Goal: Task Accomplishment & Management: Manage account settings

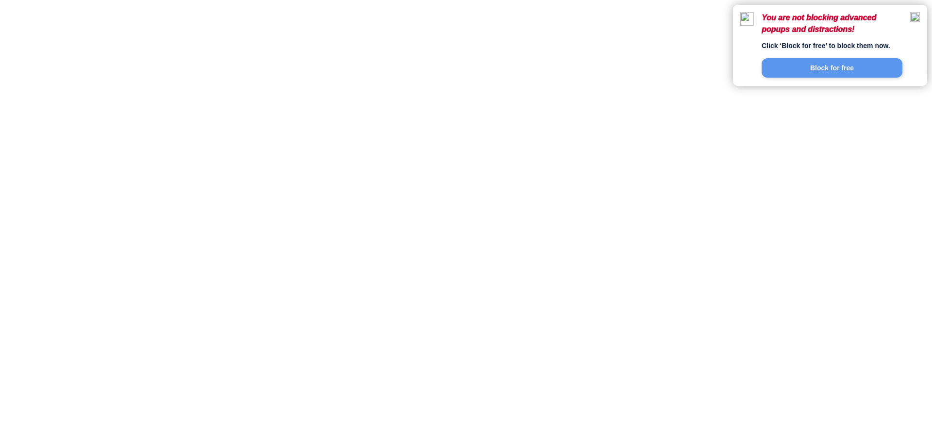
drag, startPoint x: 0, startPoint y: 0, endPoint x: 916, endPoint y: 17, distance: 916.6
click at [916, 17] on img at bounding box center [915, 17] width 10 height 10
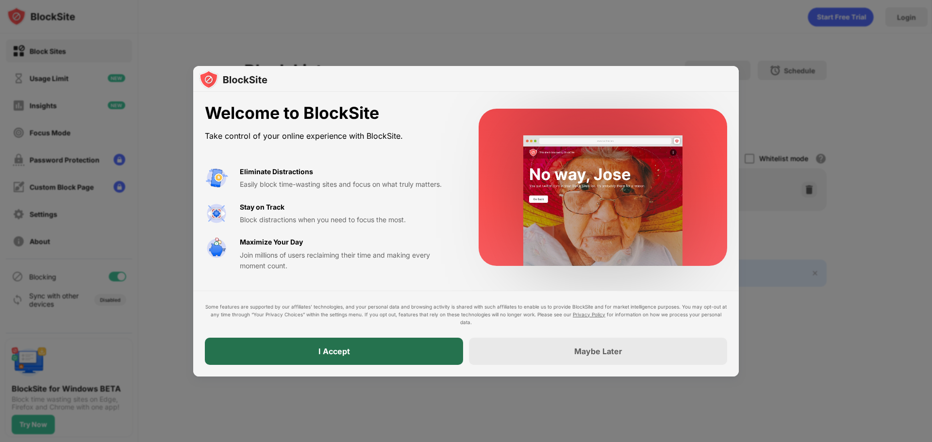
click at [403, 364] on div "I Accept" at bounding box center [334, 351] width 258 height 27
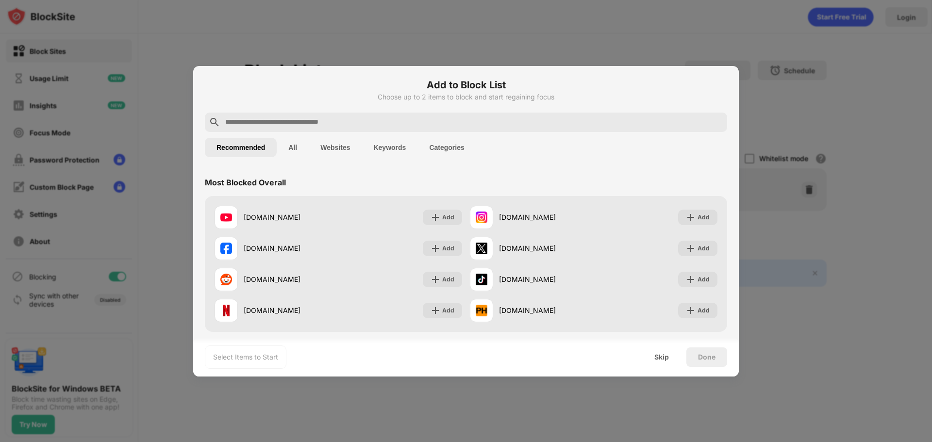
click at [651, 356] on div "Skip" at bounding box center [662, 357] width 38 height 19
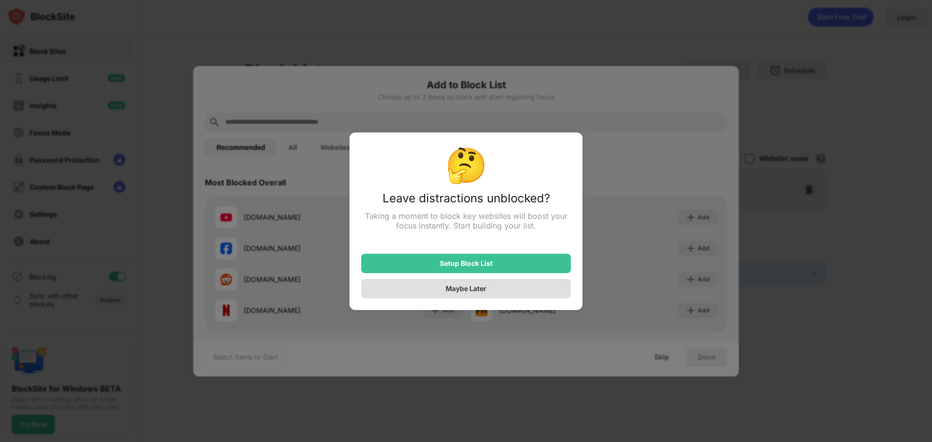
click at [472, 292] on div "Maybe Later" at bounding box center [466, 288] width 41 height 8
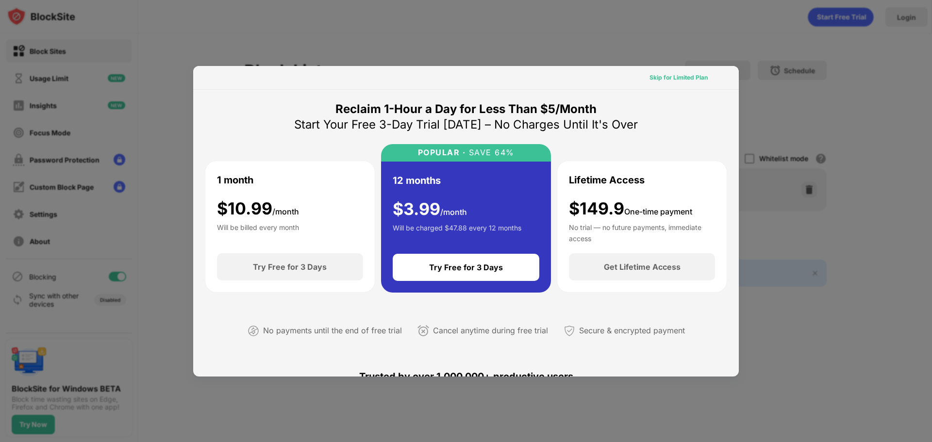
click at [675, 76] on div "Skip for Limited Plan" at bounding box center [678, 78] width 58 height 10
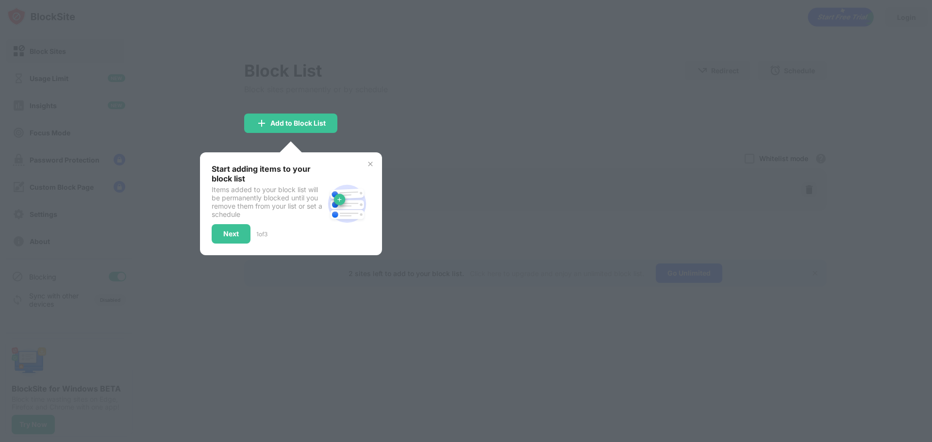
click at [371, 164] on img at bounding box center [370, 164] width 8 height 8
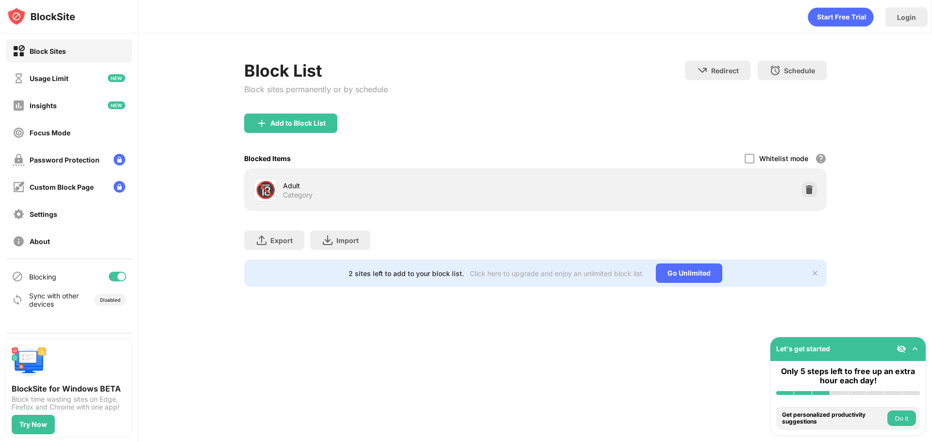
click at [304, 133] on div "Add to Block List" at bounding box center [535, 131] width 582 height 35
click at [303, 129] on div "Add to Block List" at bounding box center [290, 123] width 93 height 19
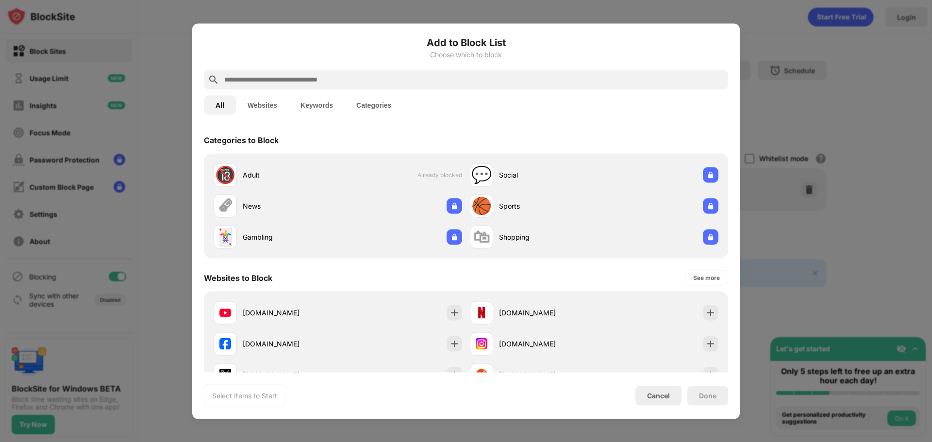
click at [318, 109] on button "Keywords" at bounding box center [317, 104] width 56 height 19
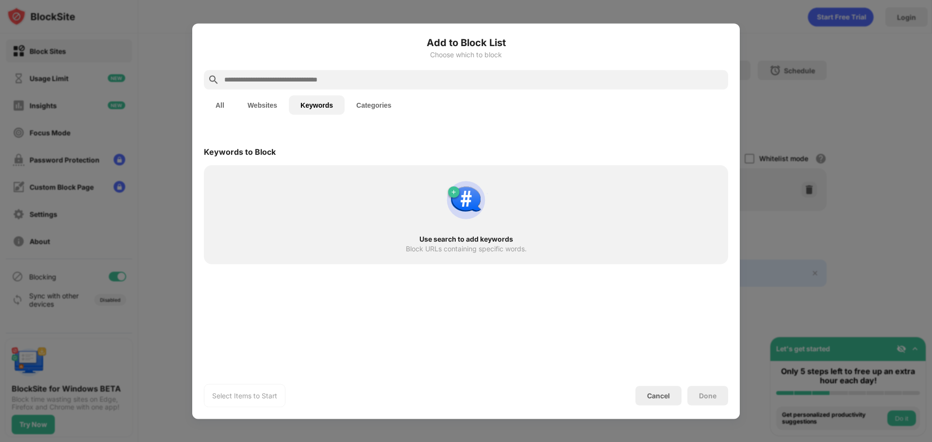
click at [299, 87] on div at bounding box center [466, 79] width 524 height 19
click at [299, 82] on input "text" at bounding box center [473, 80] width 501 height 12
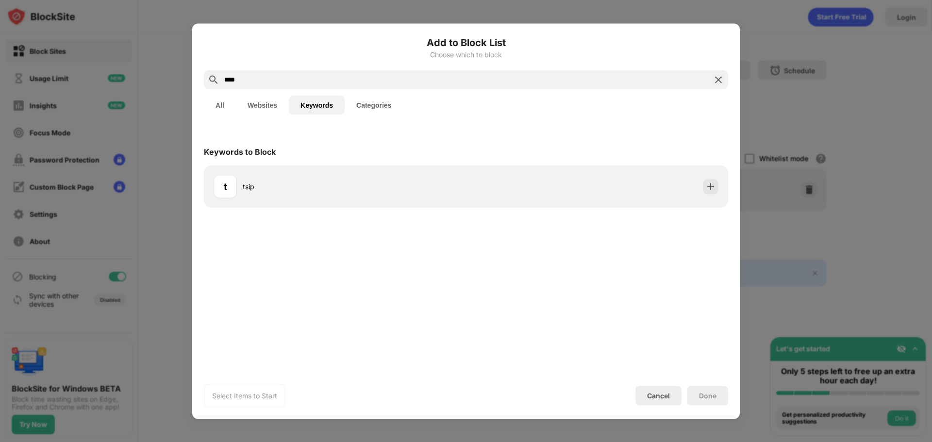
type input "****"
click at [579, 203] on div "t tsip" at bounding box center [466, 186] width 524 height 43
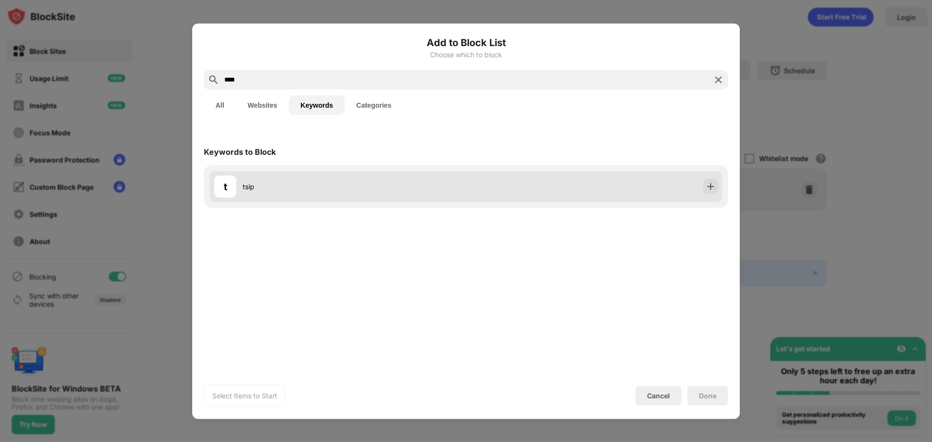
click at [657, 196] on div "t tsip" at bounding box center [466, 186] width 513 height 31
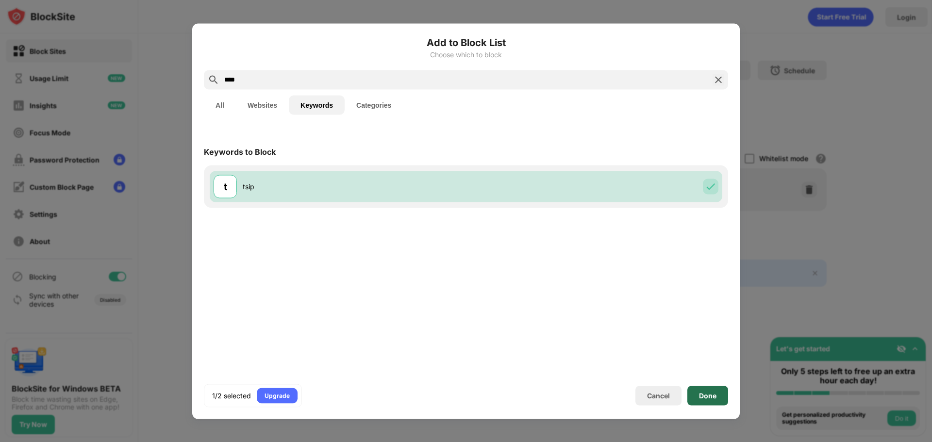
click at [708, 397] on div "Done" at bounding box center [707, 396] width 17 height 8
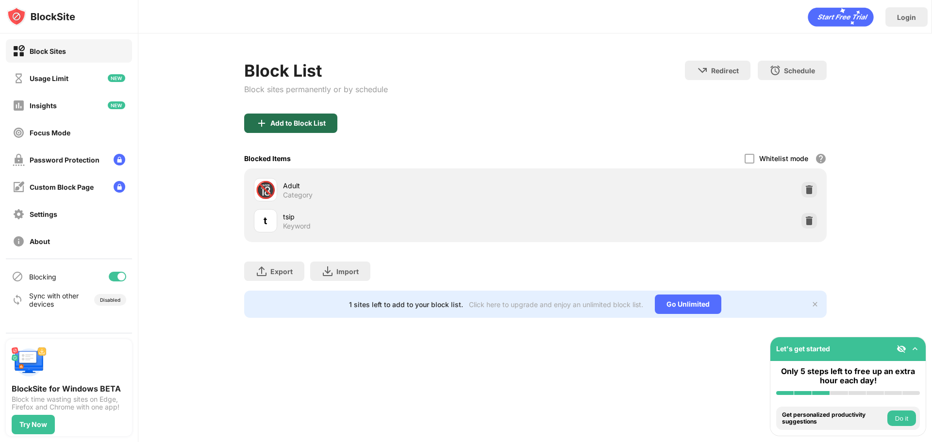
click at [322, 126] on div "Add to Block List" at bounding box center [297, 123] width 55 height 8
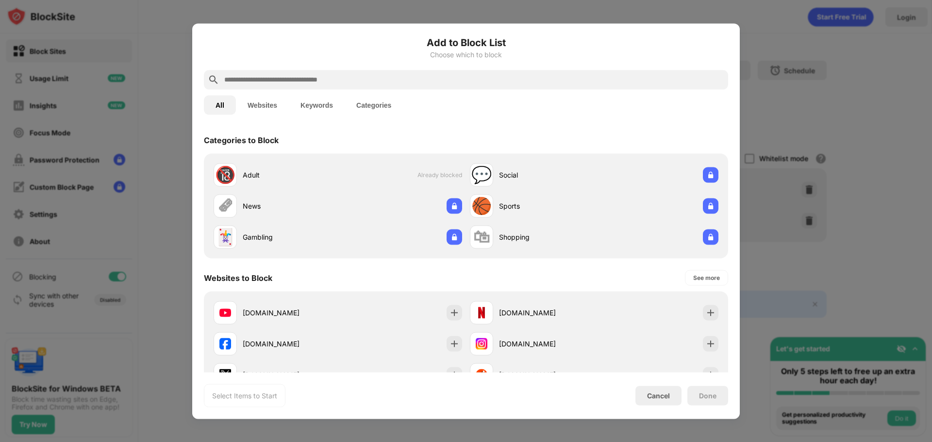
click at [325, 108] on button "Keywords" at bounding box center [317, 104] width 56 height 19
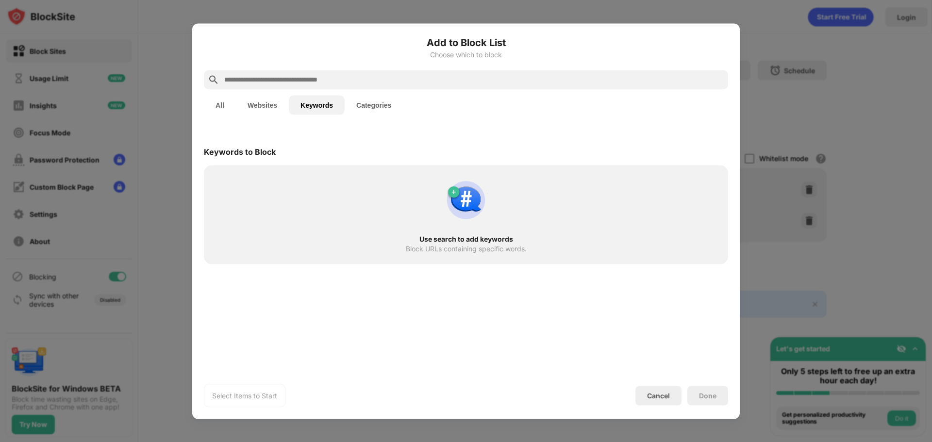
click at [323, 64] on div "Add to Block List Choose which to block" at bounding box center [466, 52] width 524 height 35
click at [317, 72] on div at bounding box center [466, 79] width 524 height 19
click at [323, 77] on input "text" at bounding box center [473, 80] width 501 height 12
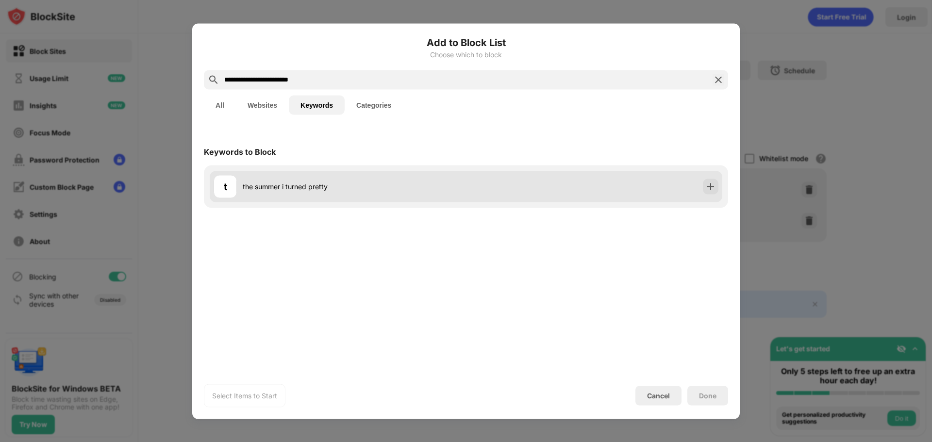
type input "**********"
click at [613, 188] on div "t the summer i turned pretty" at bounding box center [466, 186] width 513 height 31
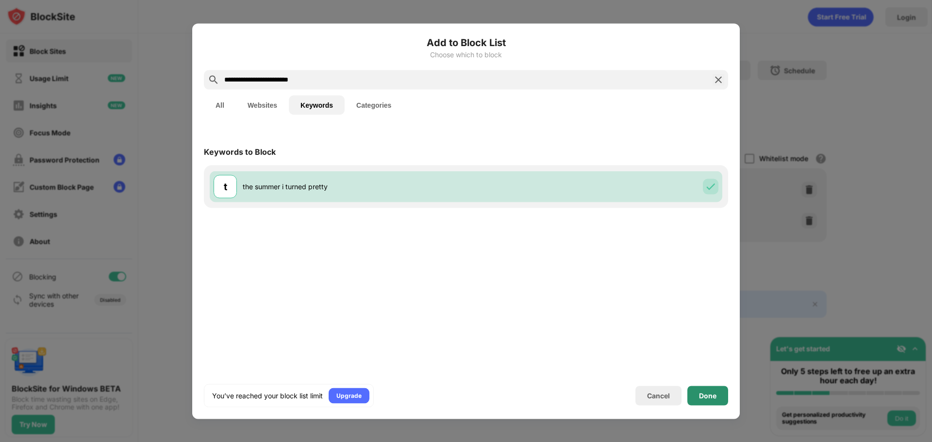
click at [715, 395] on div "Done" at bounding box center [707, 396] width 17 height 8
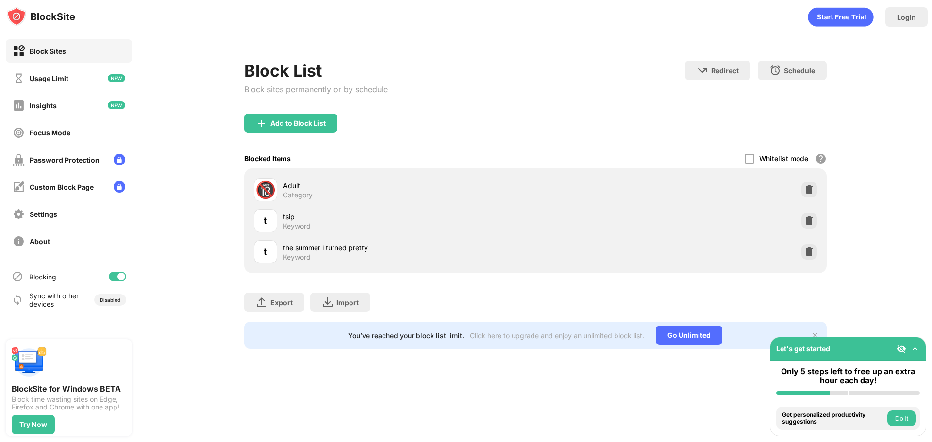
click at [311, 136] on div "Add to Block List" at bounding box center [535, 131] width 582 height 35
click at [313, 128] on div "Add to Block List" at bounding box center [290, 123] width 93 height 19
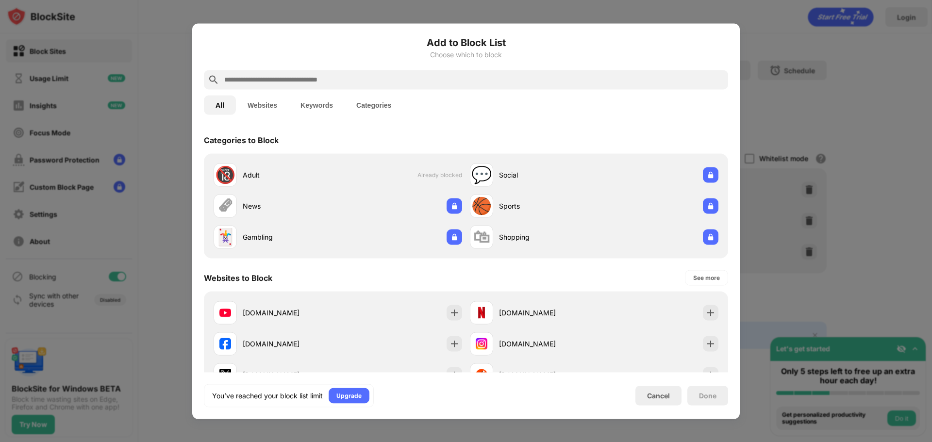
click at [320, 101] on button "Keywords" at bounding box center [317, 104] width 56 height 19
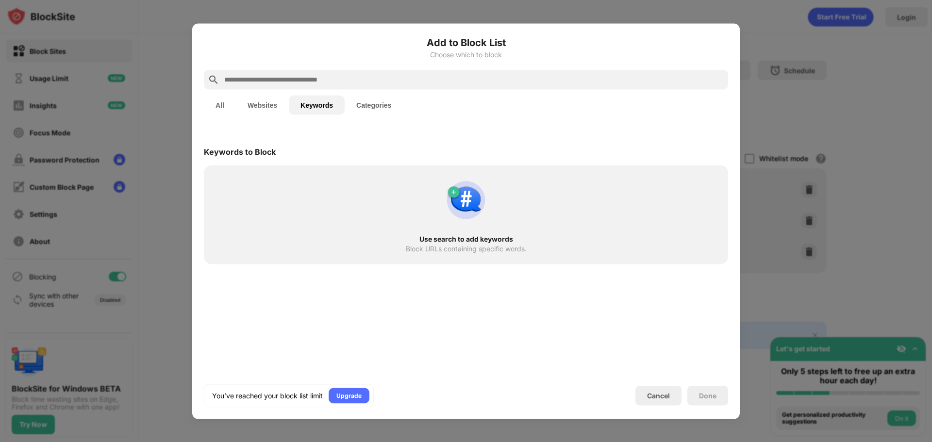
click at [333, 71] on div at bounding box center [466, 79] width 524 height 19
click at [327, 78] on input "text" at bounding box center [473, 80] width 501 height 12
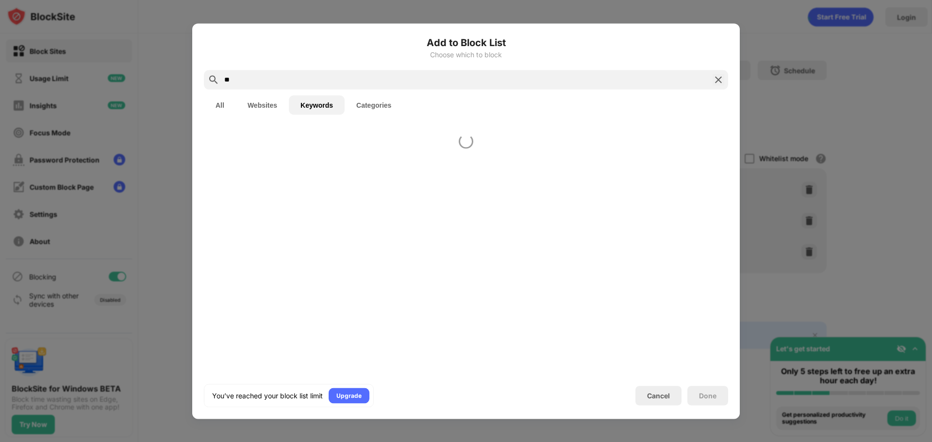
type input "*"
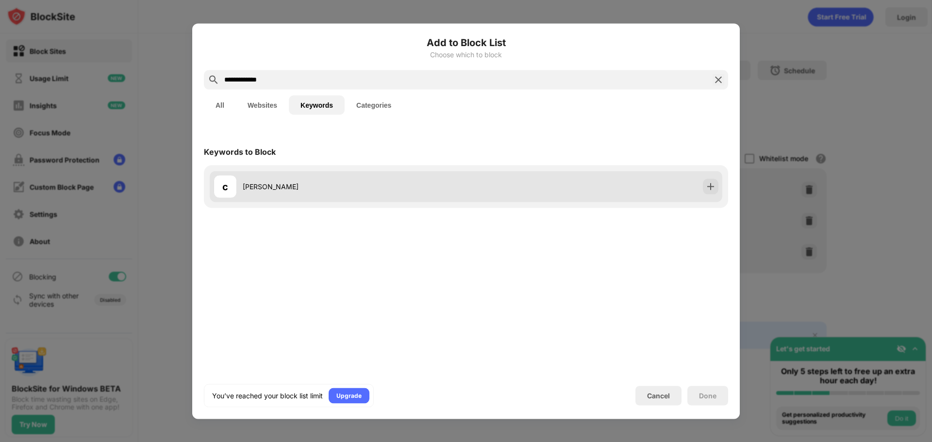
type input "**********"
click at [521, 181] on div "c [PERSON_NAME]" at bounding box center [466, 186] width 513 height 31
click at [705, 188] on div at bounding box center [711, 187] width 16 height 16
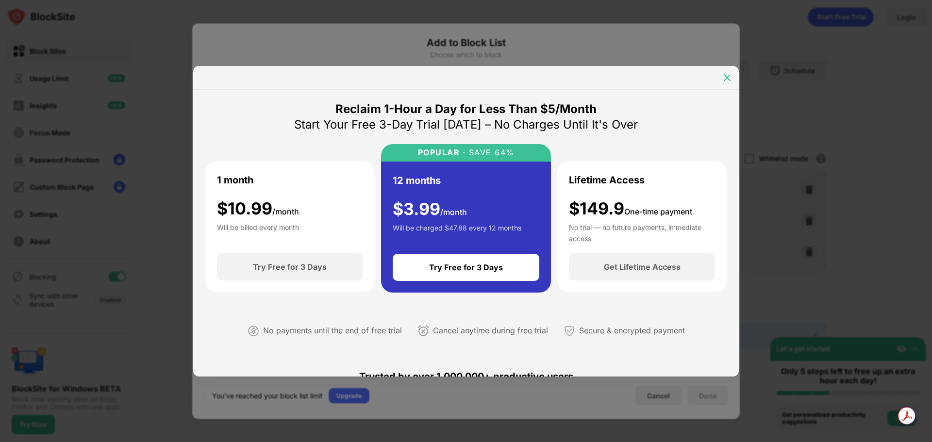
click at [727, 78] on img at bounding box center [727, 78] width 10 height 10
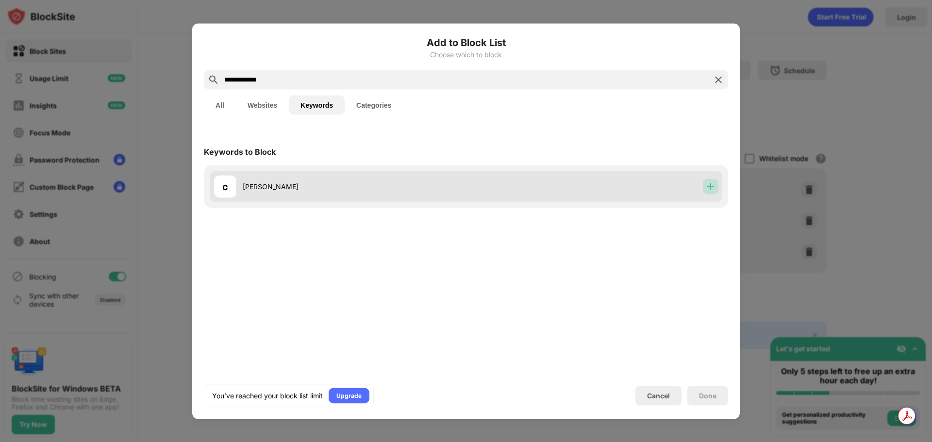
click at [705, 188] on div at bounding box center [711, 187] width 16 height 16
